Goal: Task Accomplishment & Management: Manage account settings

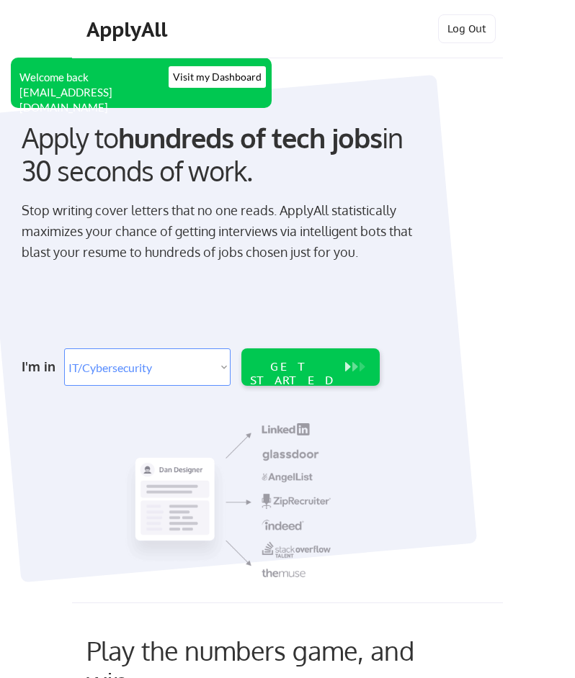
select select ""it_security""
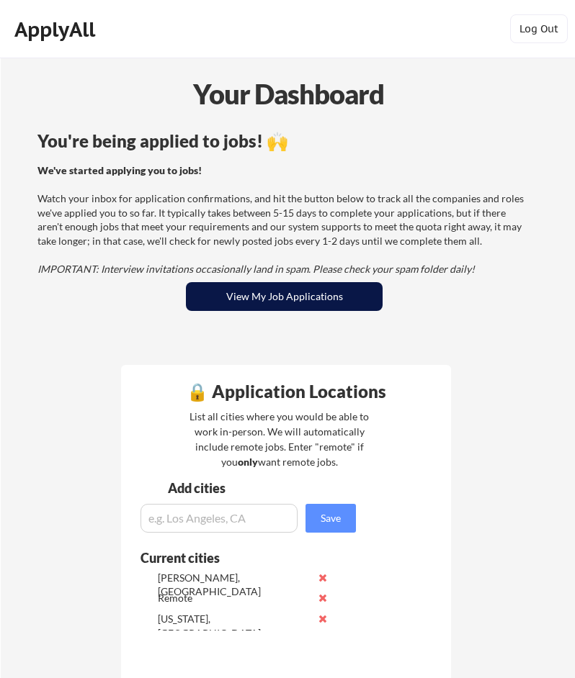
click at [300, 298] on button "View My Job Applications" at bounding box center [284, 296] width 197 height 29
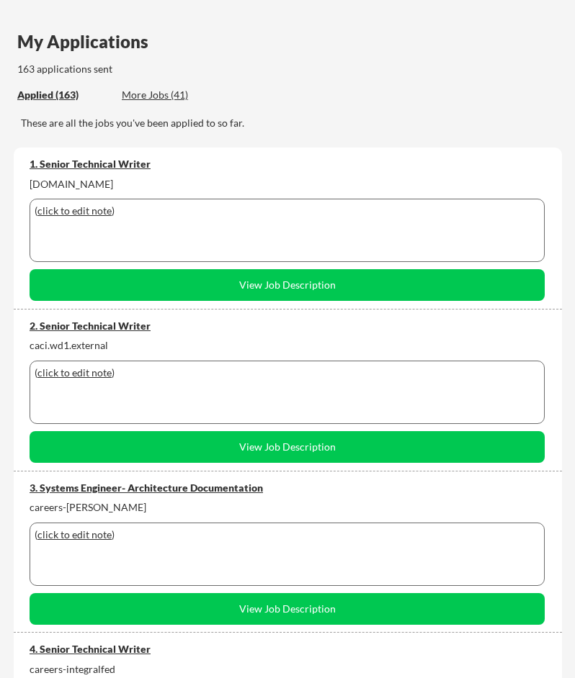
scroll to position [92, 0]
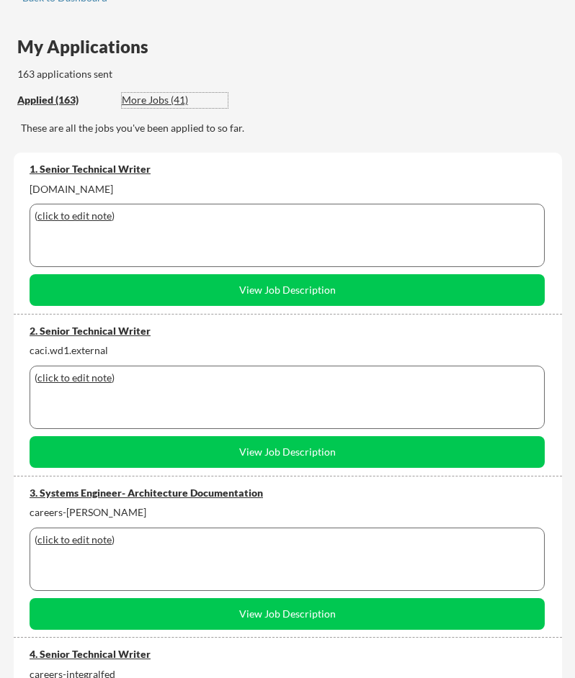
click at [169, 95] on div "More Jobs (41)" at bounding box center [175, 100] width 106 height 14
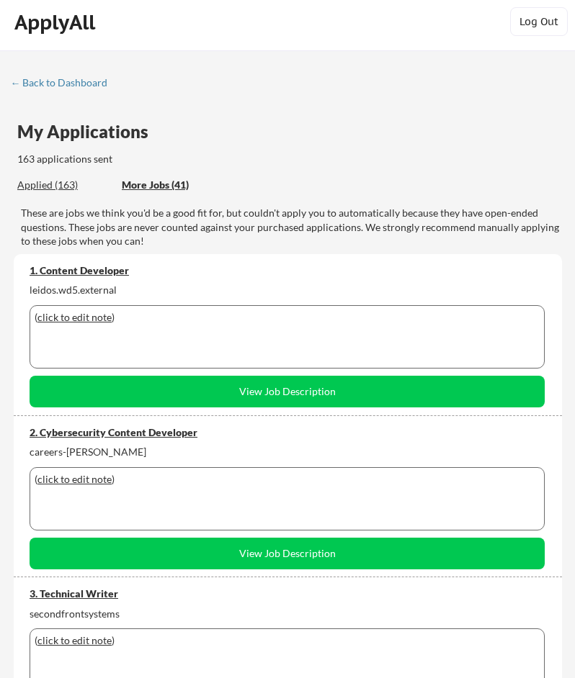
scroll to position [0, 0]
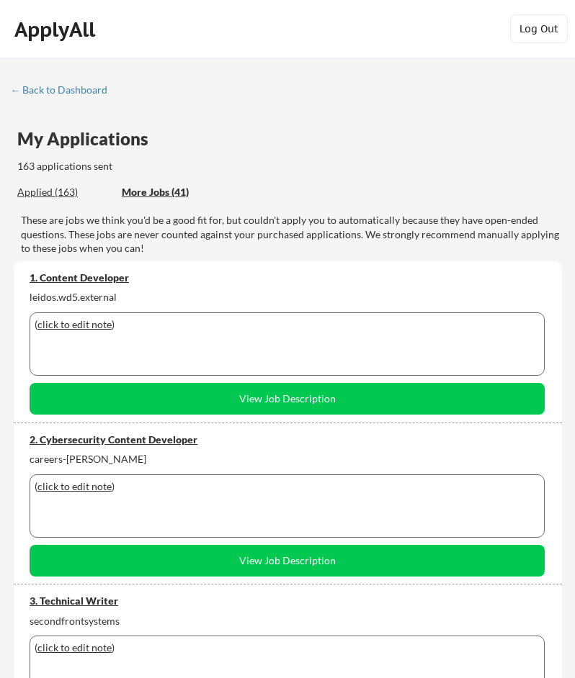
click at [50, 192] on div "Applied (163)" at bounding box center [64, 192] width 94 height 14
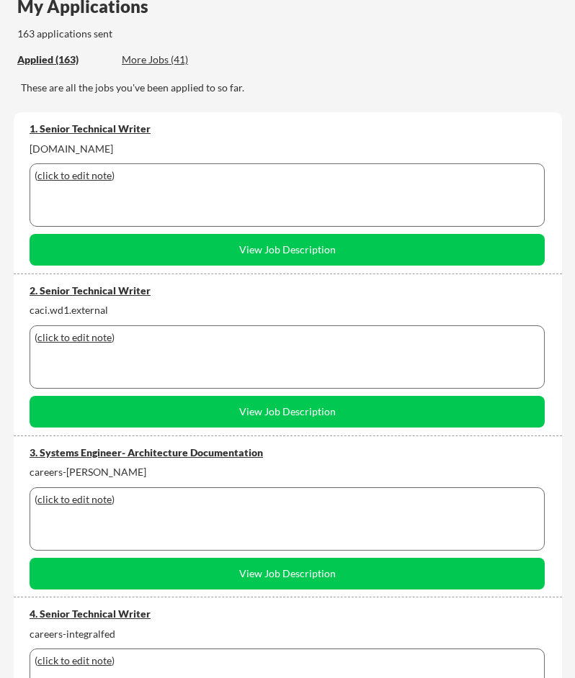
scroll to position [136, 0]
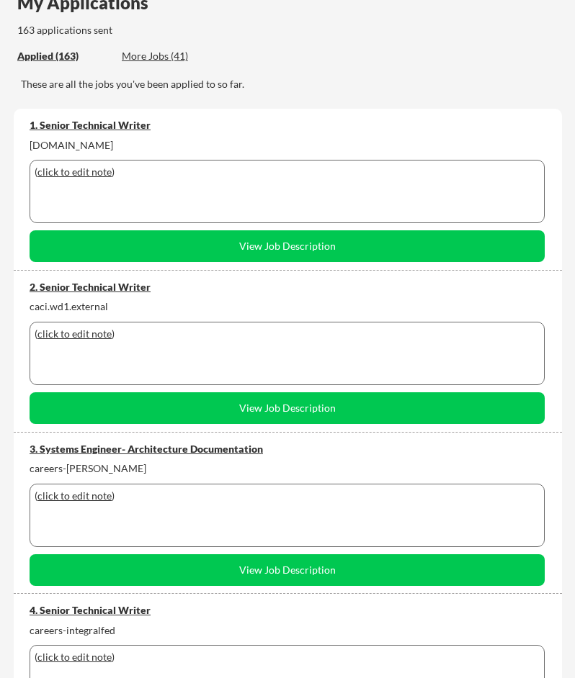
click at [72, 52] on div "Applied (163)" at bounding box center [64, 56] width 94 height 14
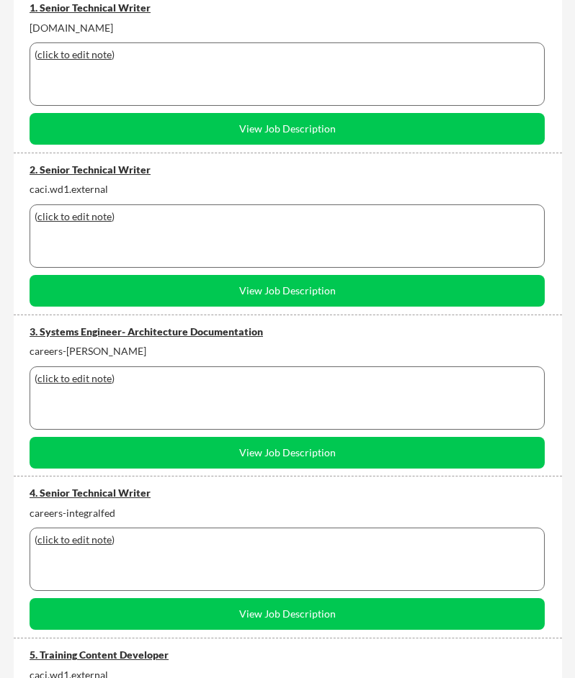
scroll to position [272, 0]
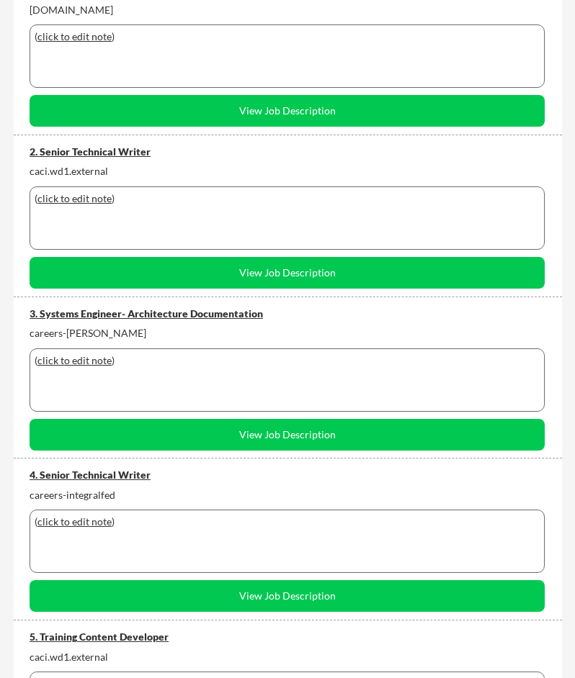
click at [105, 312] on div "3. Systems Engineer- Architecture Documentation" at bounding box center [287, 314] width 515 height 14
